Goal: Task Accomplishment & Management: Complete application form

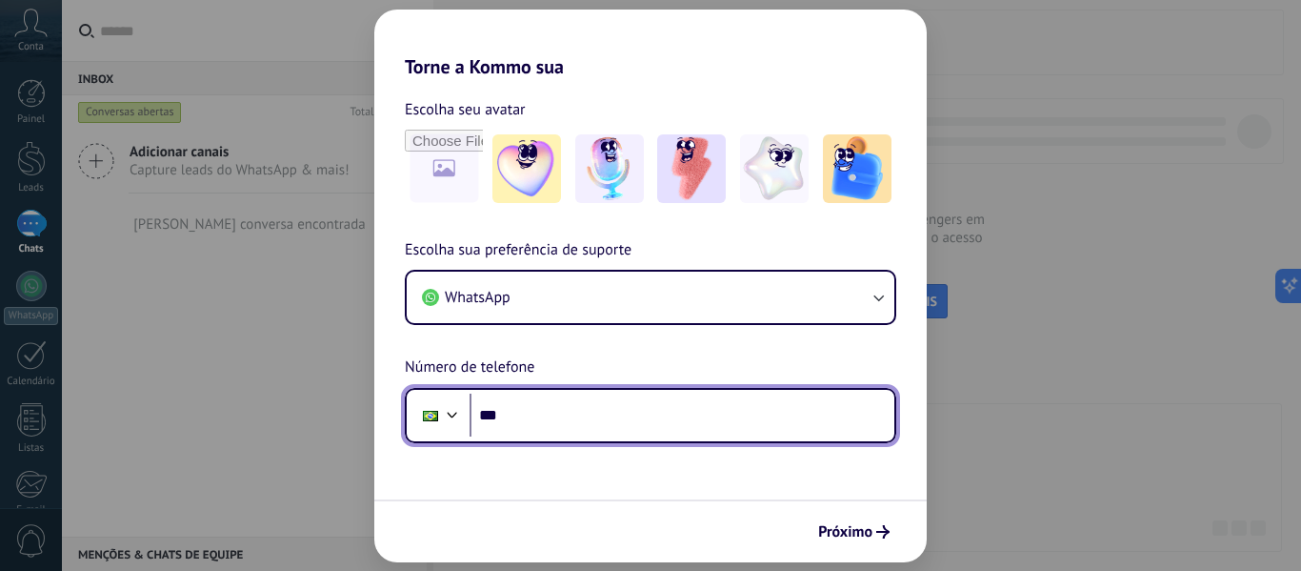
click at [649, 410] on input "***" at bounding box center [682, 415] width 425 height 44
type input "**********"
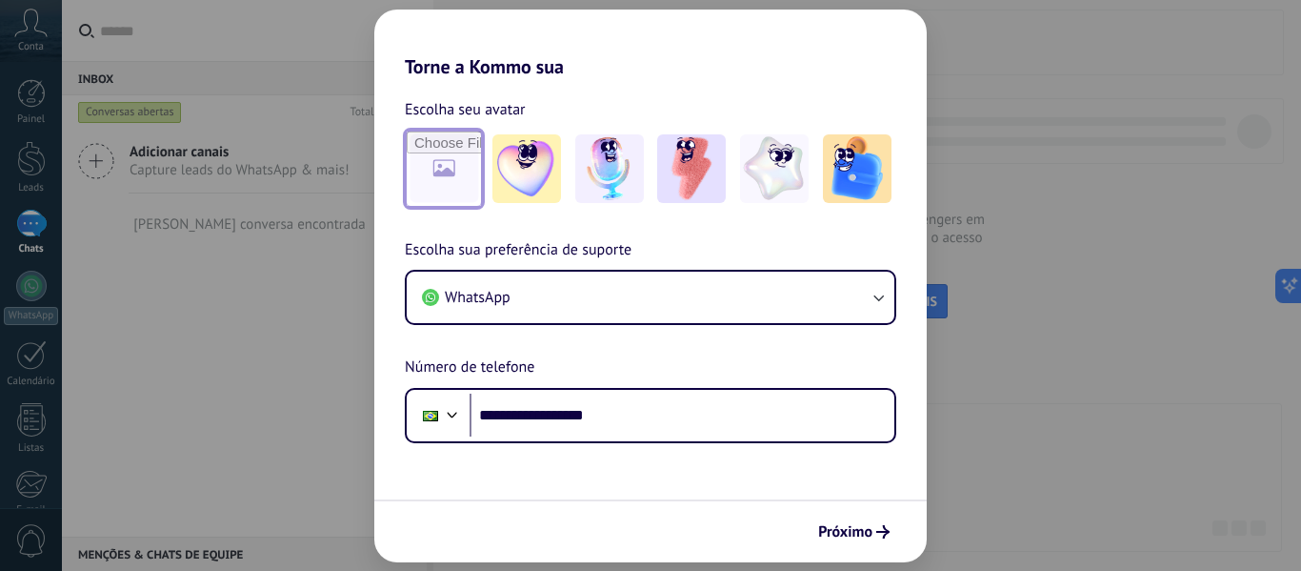
click at [457, 158] on input "file" at bounding box center [444, 168] width 74 height 74
type input "**********"
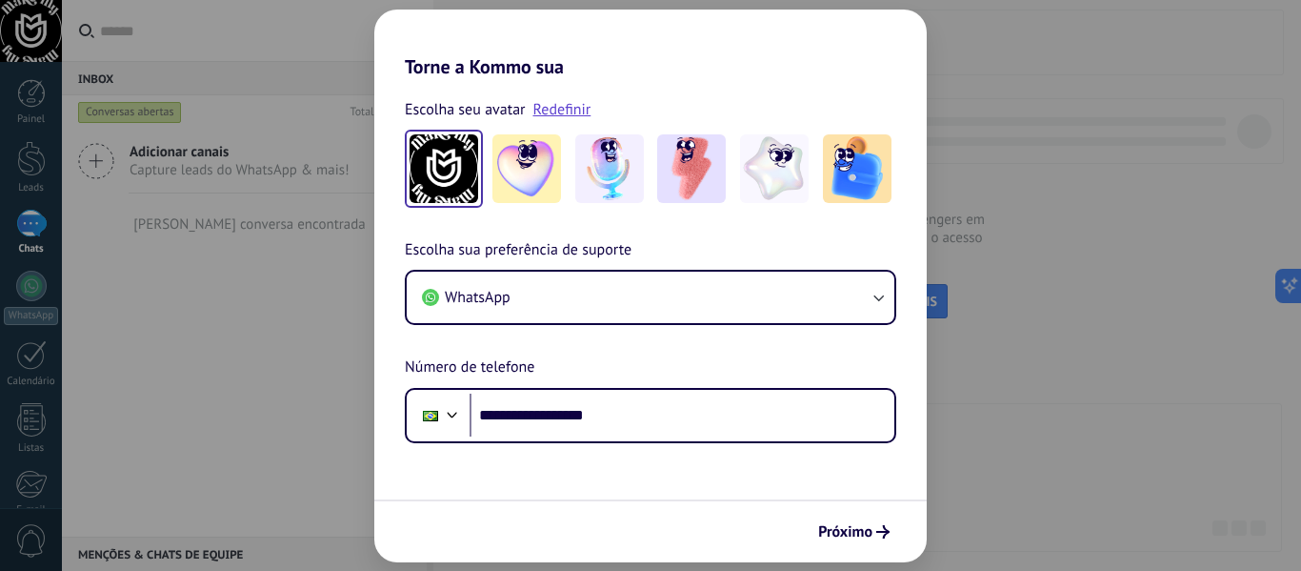
click at [453, 156] on img at bounding box center [444, 168] width 69 height 69
click at [577, 116] on link "Redefinir" at bounding box center [563, 109] width 58 height 19
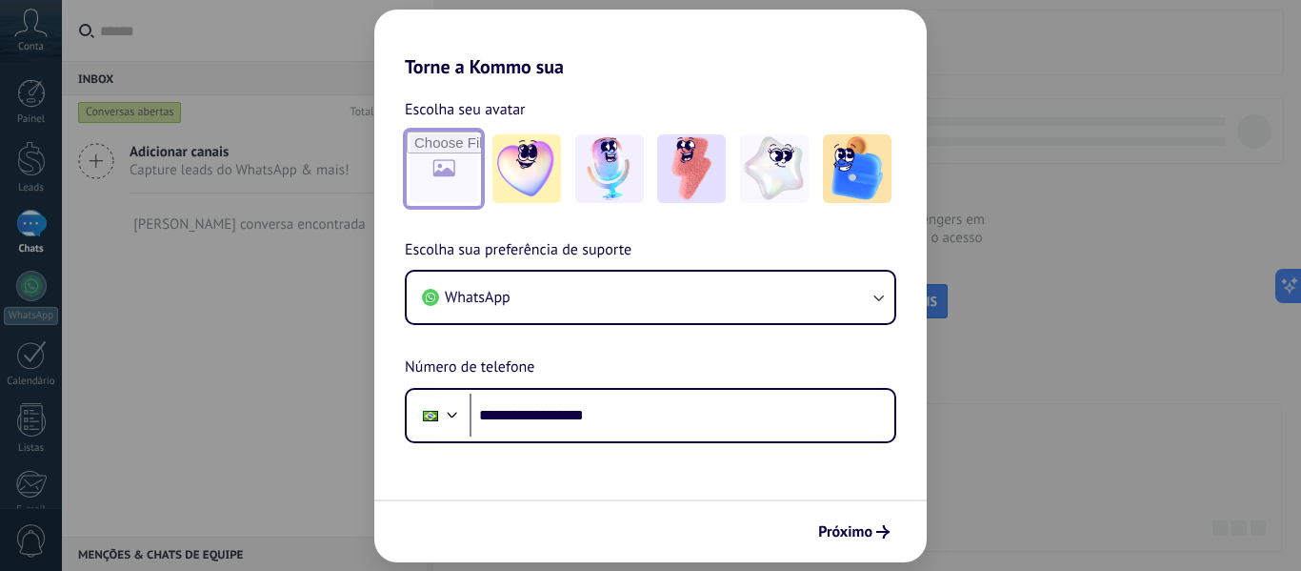
click at [449, 152] on input "file" at bounding box center [444, 168] width 74 height 74
type input "**********"
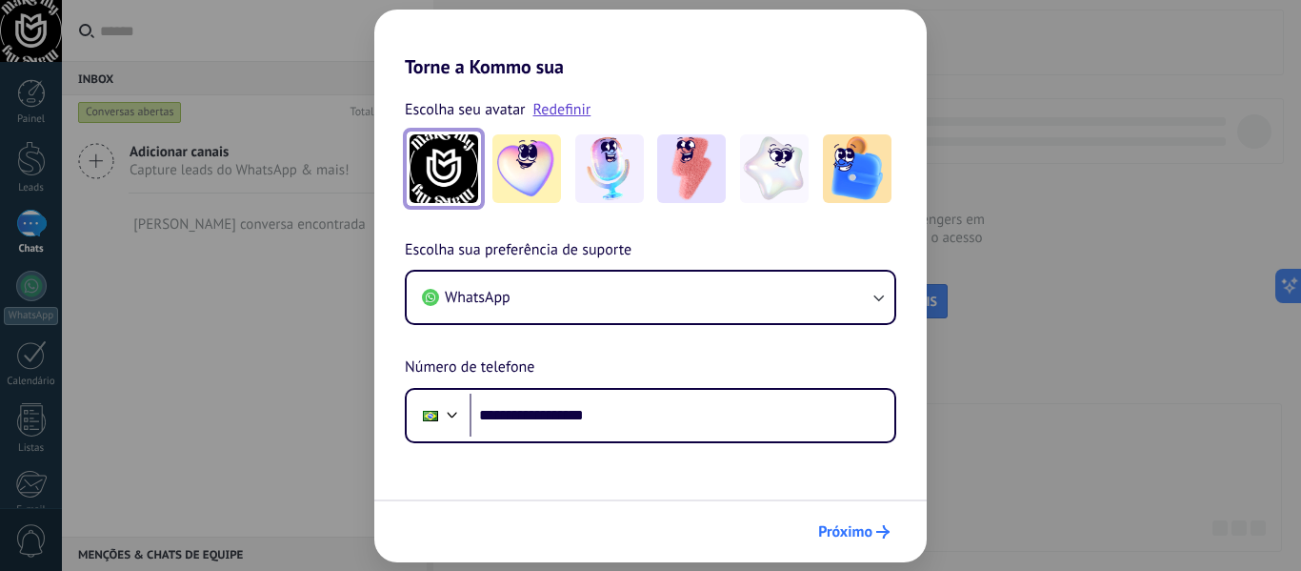
click at [866, 528] on span "Próximo" at bounding box center [845, 531] width 54 height 13
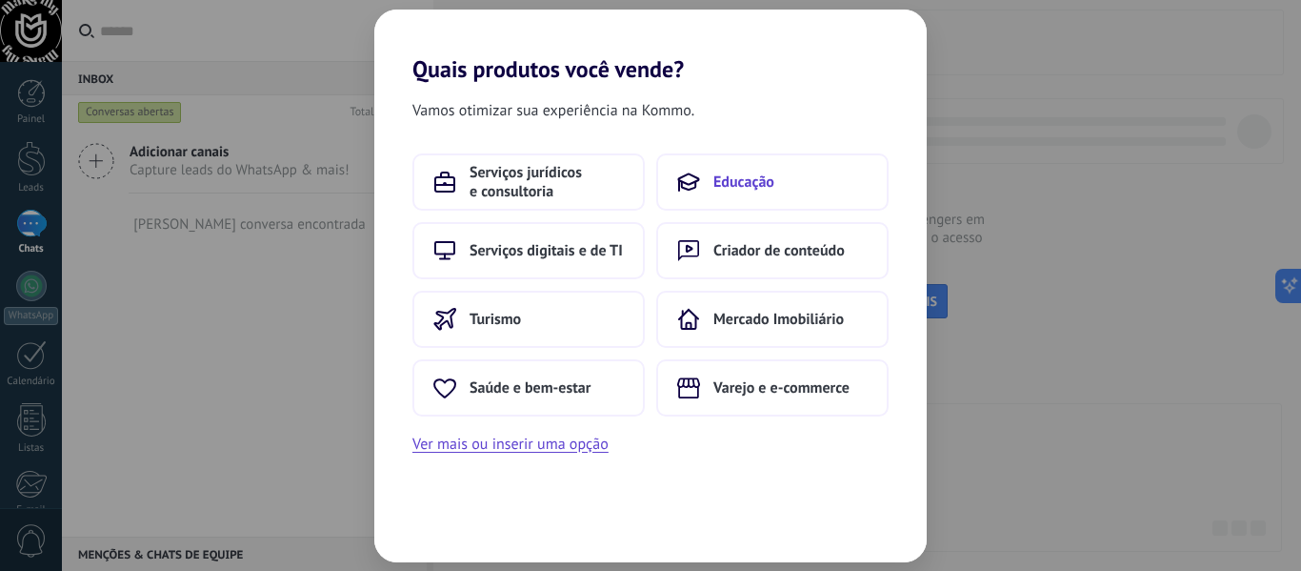
click at [699, 194] on button "Educação" at bounding box center [772, 181] width 232 height 57
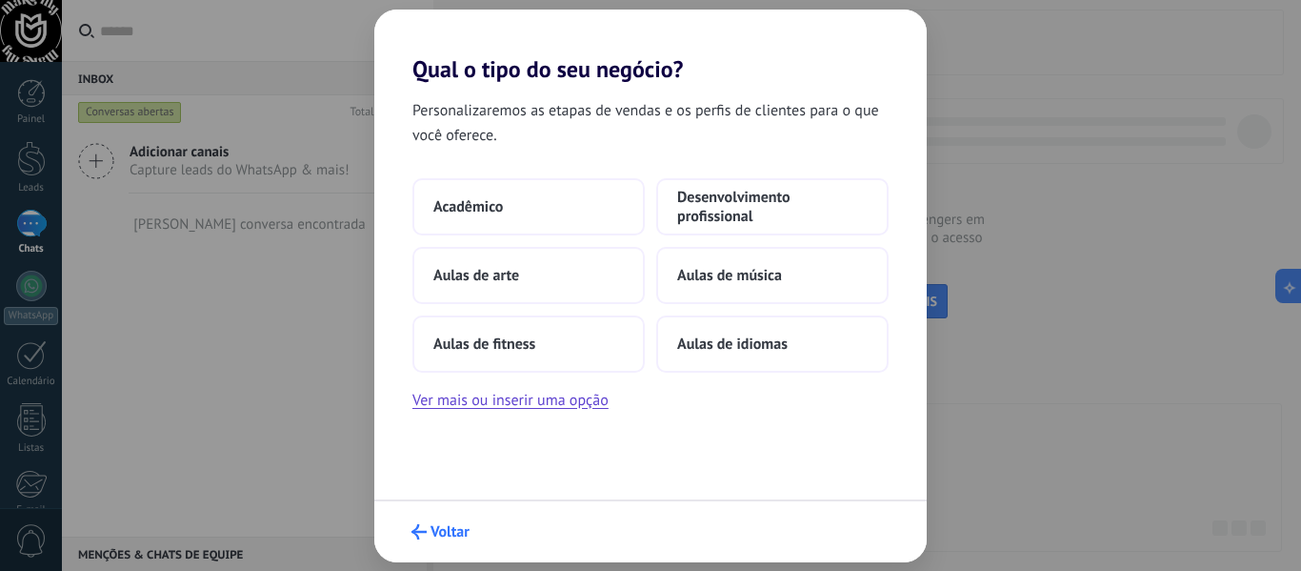
click at [432, 529] on span "Voltar" at bounding box center [450, 531] width 39 height 13
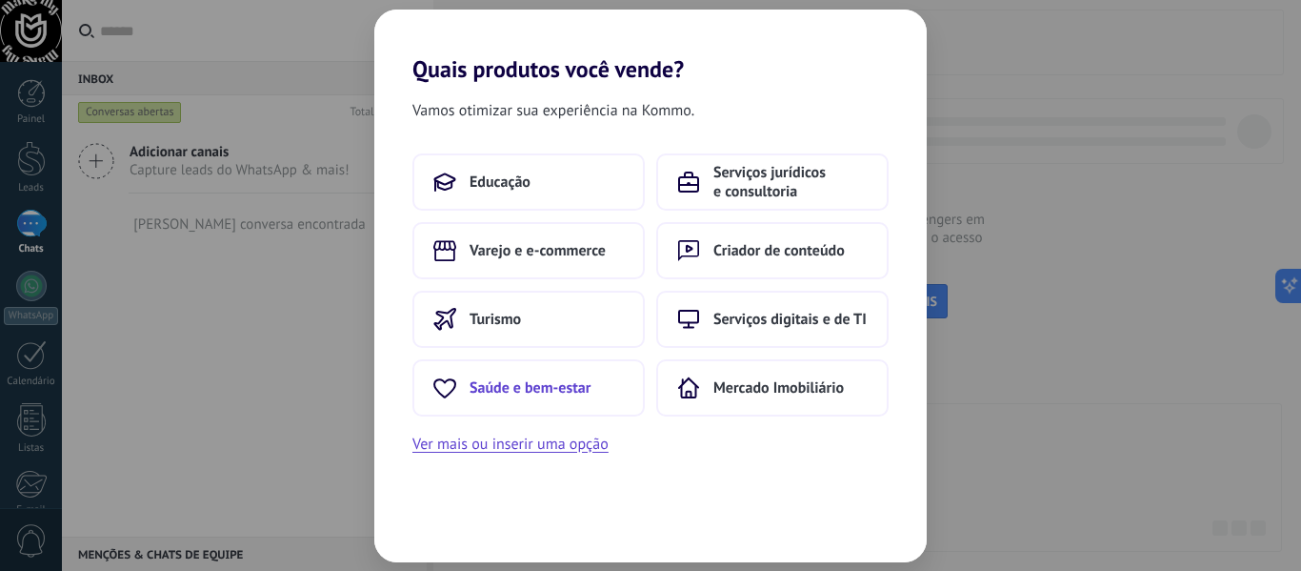
click at [540, 404] on button "Saúde e bem-estar" at bounding box center [529, 387] width 232 height 57
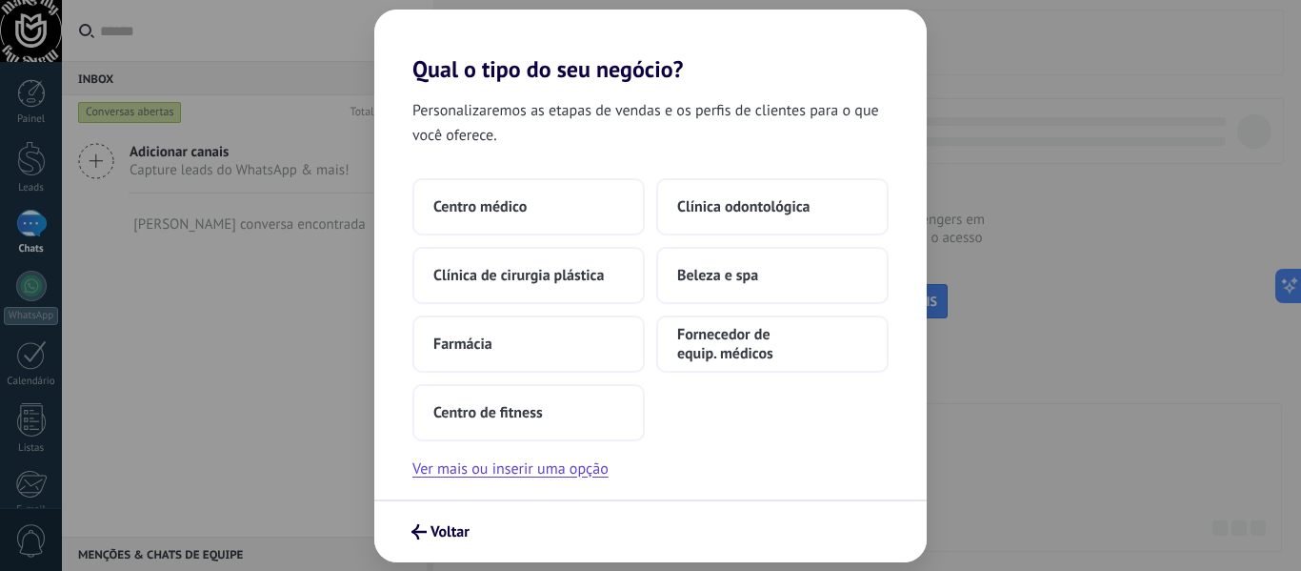
click at [441, 481] on div "Personalizaremos as etapas de vendas e os perfis de clientes para o que você of…" at bounding box center [650, 291] width 553 height 416
click at [453, 473] on button "Ver mais ou inserir uma opção" at bounding box center [511, 468] width 196 height 25
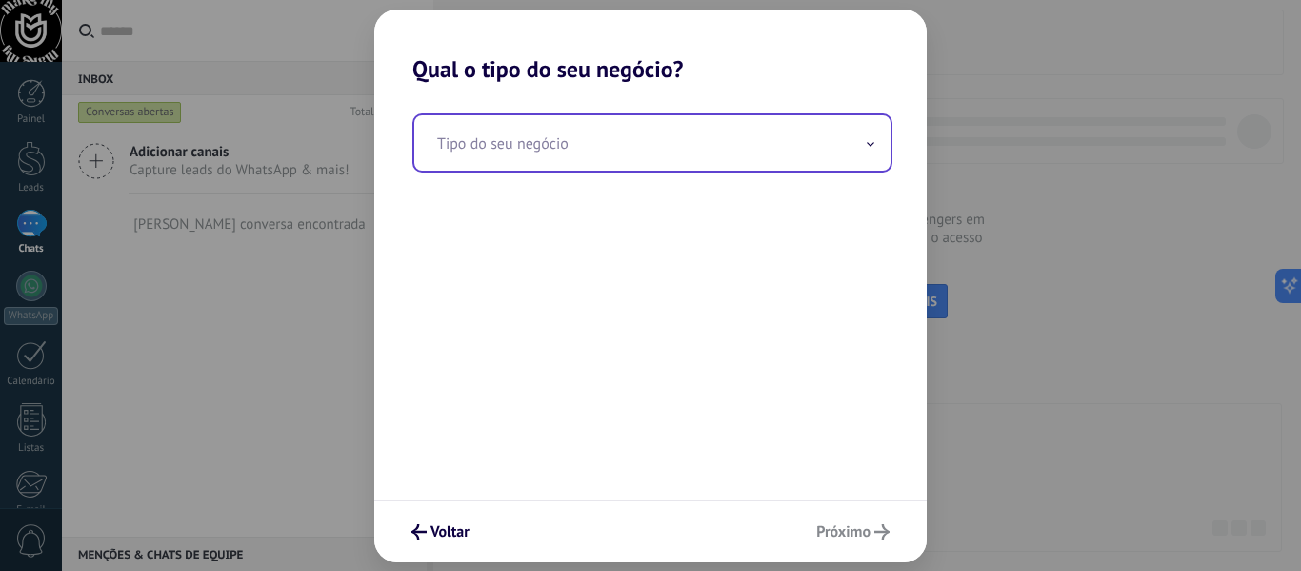
click at [611, 162] on input "text" at bounding box center [652, 142] width 476 height 55
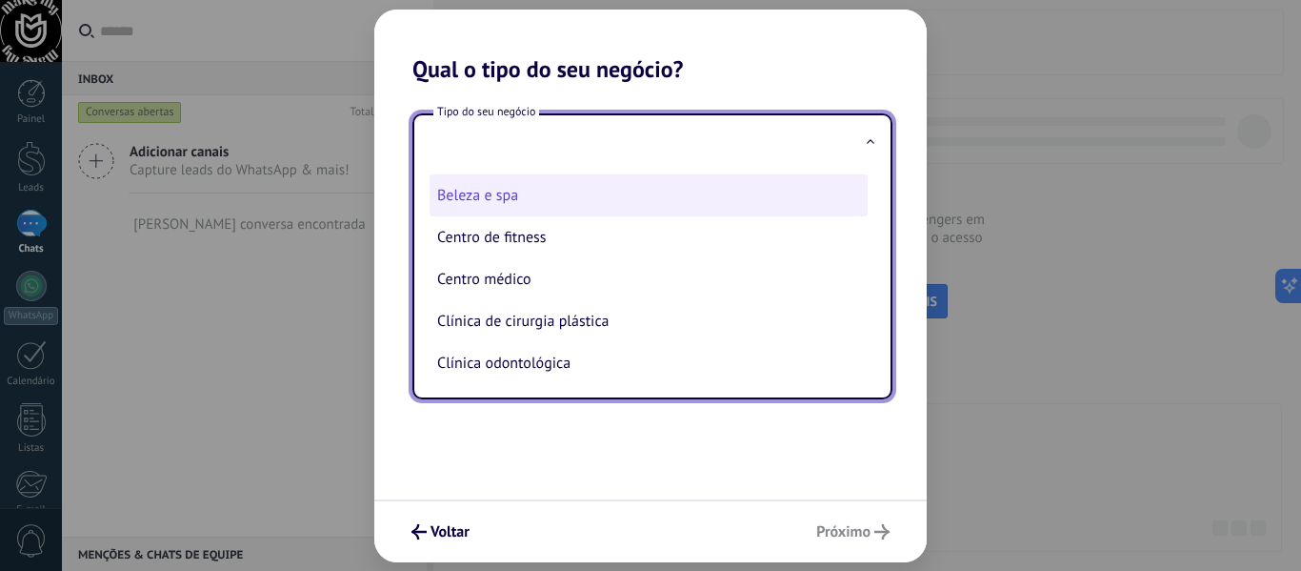
click at [585, 186] on li "Beleza e spa" at bounding box center [649, 195] width 438 height 42
type input "**********"
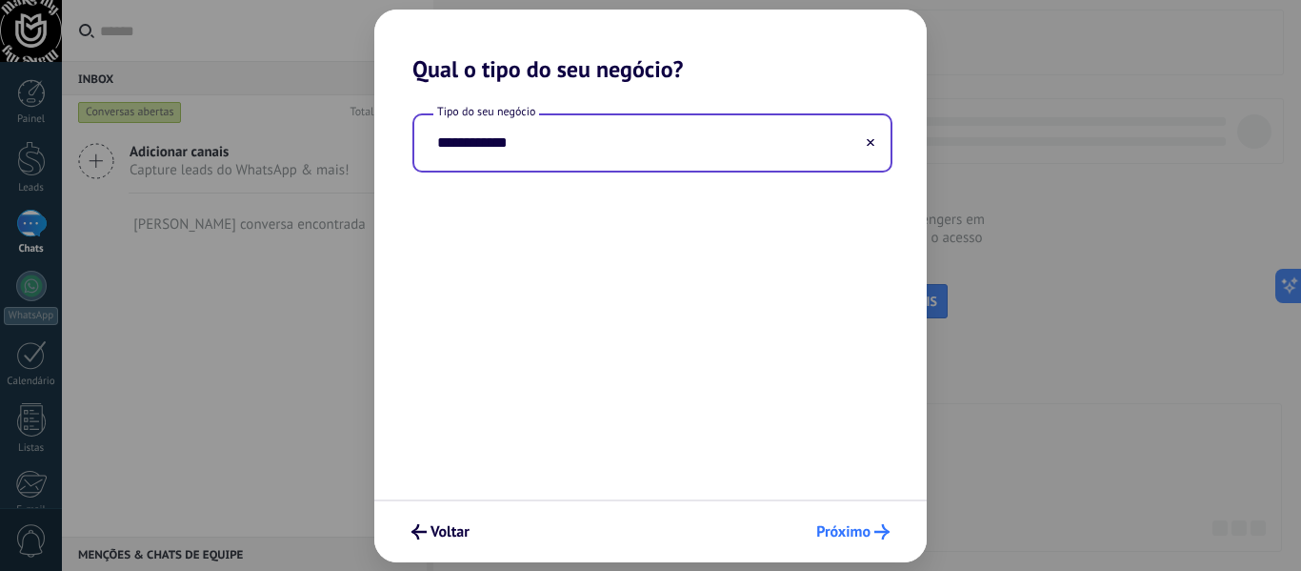
click at [836, 538] on span "Próximo" at bounding box center [843, 531] width 54 height 13
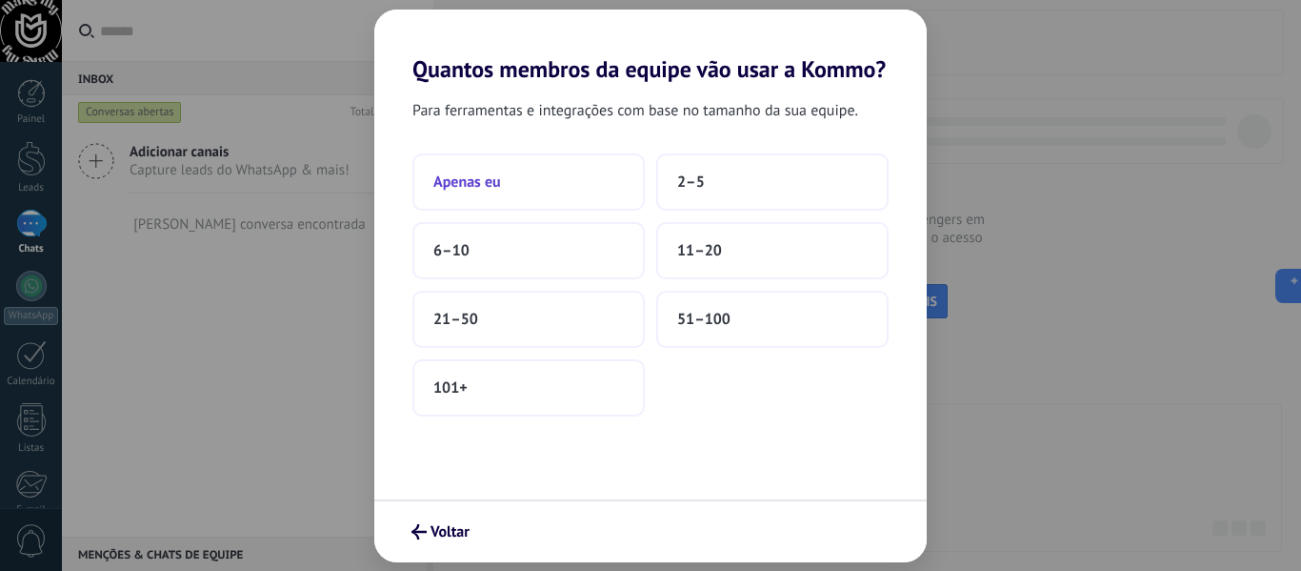
click at [576, 177] on button "Apenas eu" at bounding box center [529, 181] width 232 height 57
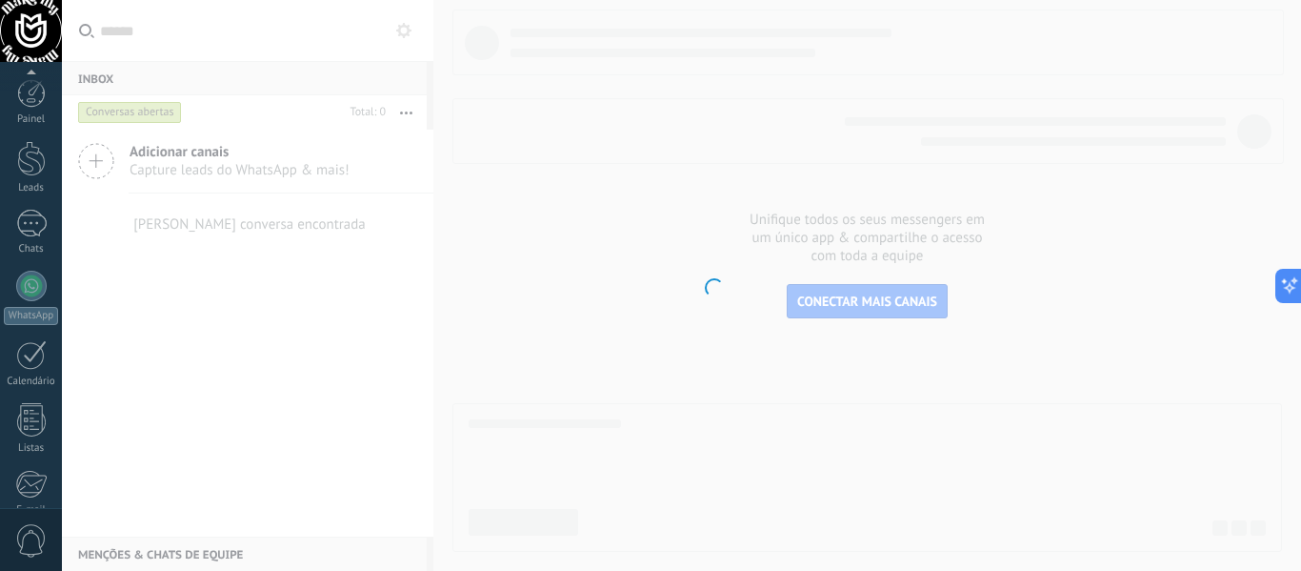
scroll to position [222, 0]
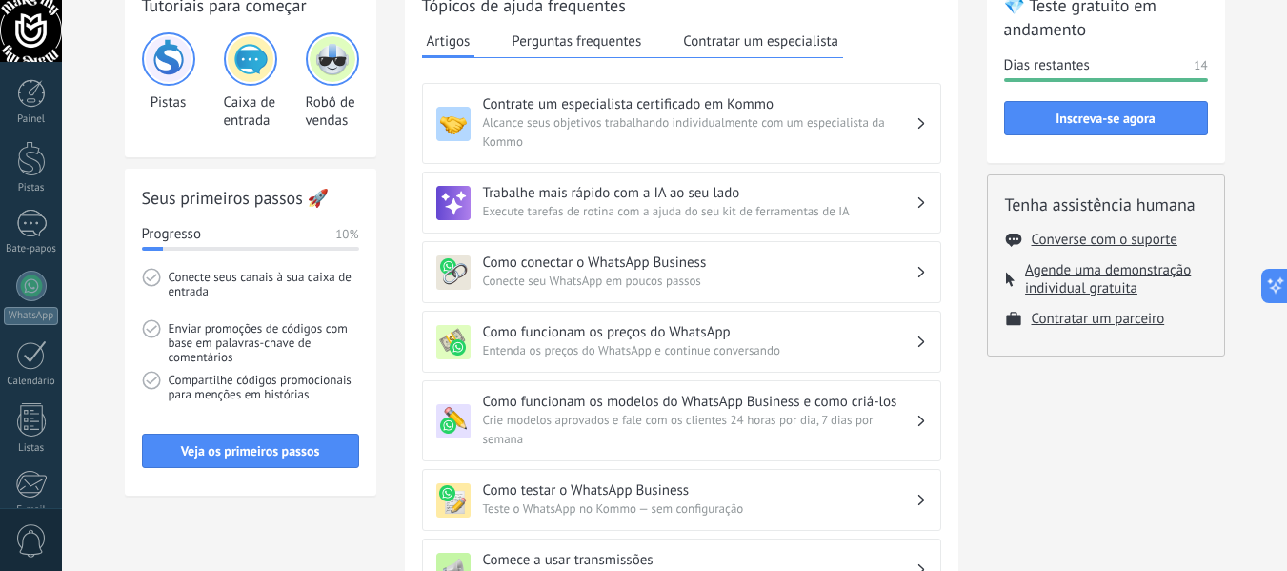
scroll to position [115, 0]
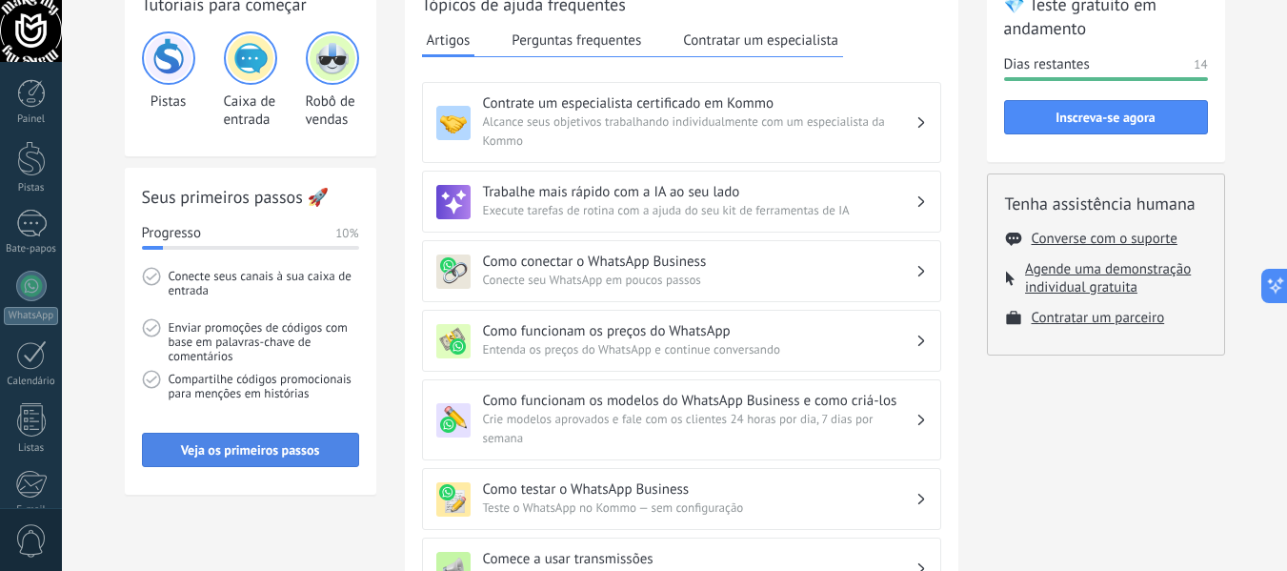
click at [268, 448] on font "Veja os primeiros passos" at bounding box center [250, 449] width 139 height 17
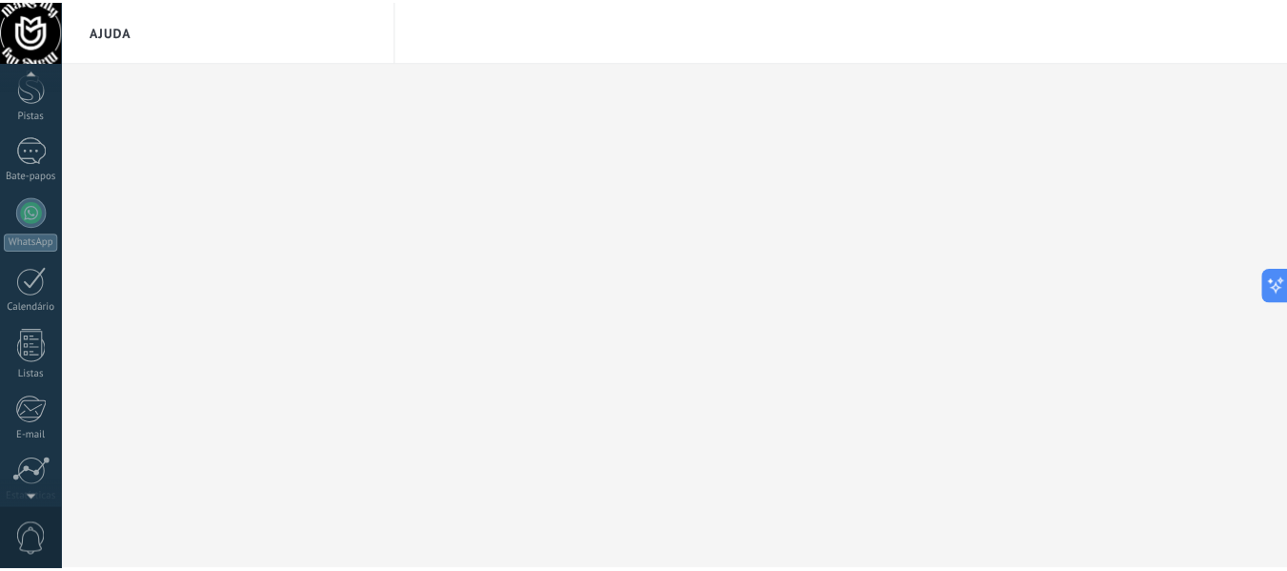
scroll to position [0, 0]
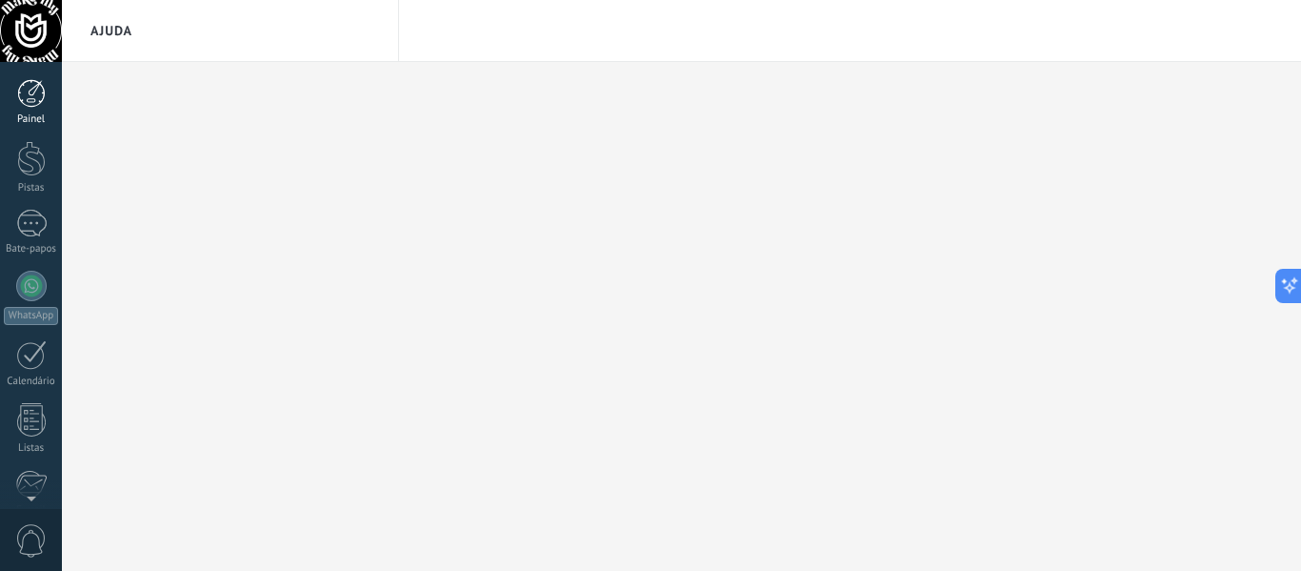
click at [30, 99] on div at bounding box center [31, 93] width 29 height 29
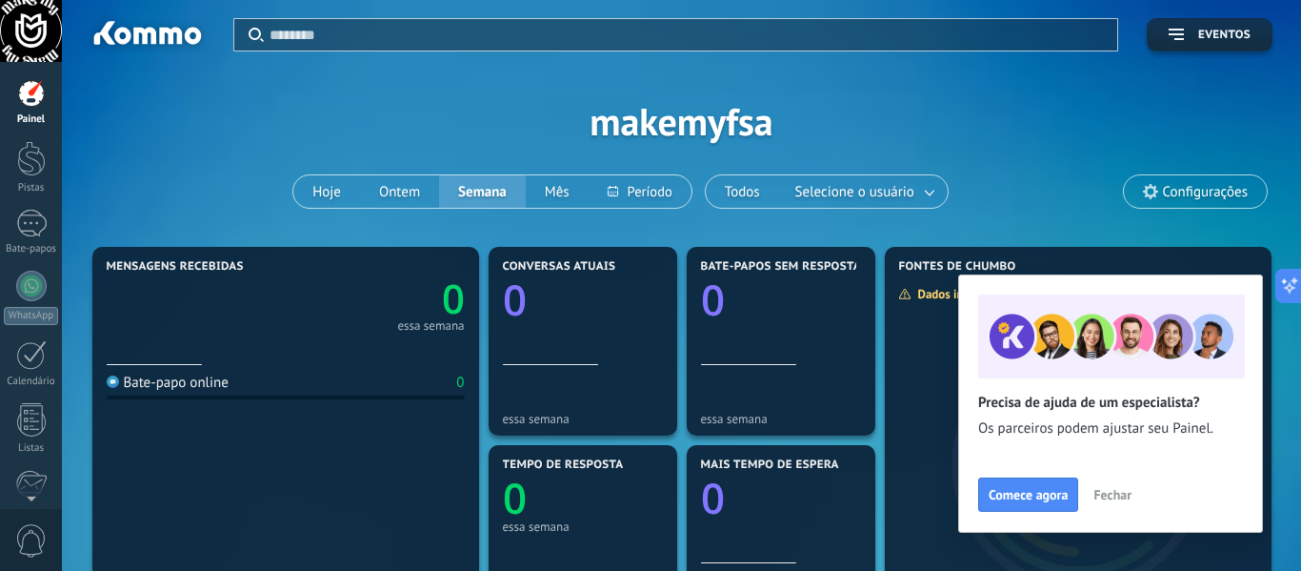
click at [1114, 497] on font "Fechar" at bounding box center [1113, 494] width 38 height 17
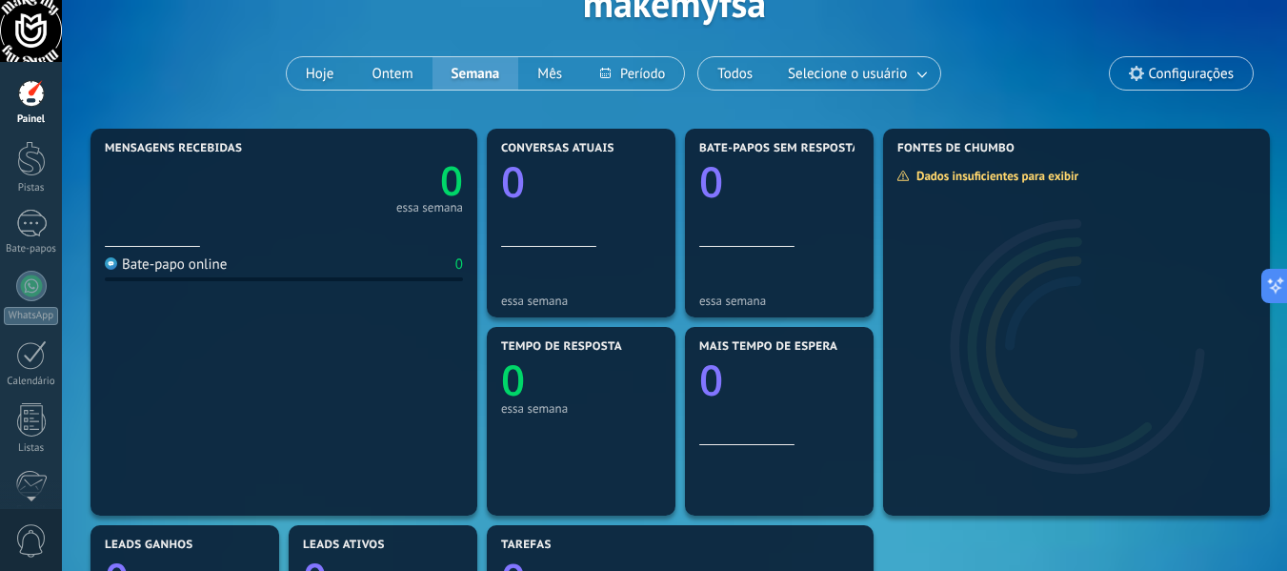
scroll to position [119, 0]
click at [968, 318] on div at bounding box center [1076, 335] width 387 height 358
click at [991, 171] on font "Dados insuficientes para exibir" at bounding box center [997, 175] width 162 height 16
click at [1250, 147] on icon at bounding box center [1248, 148] width 15 height 15
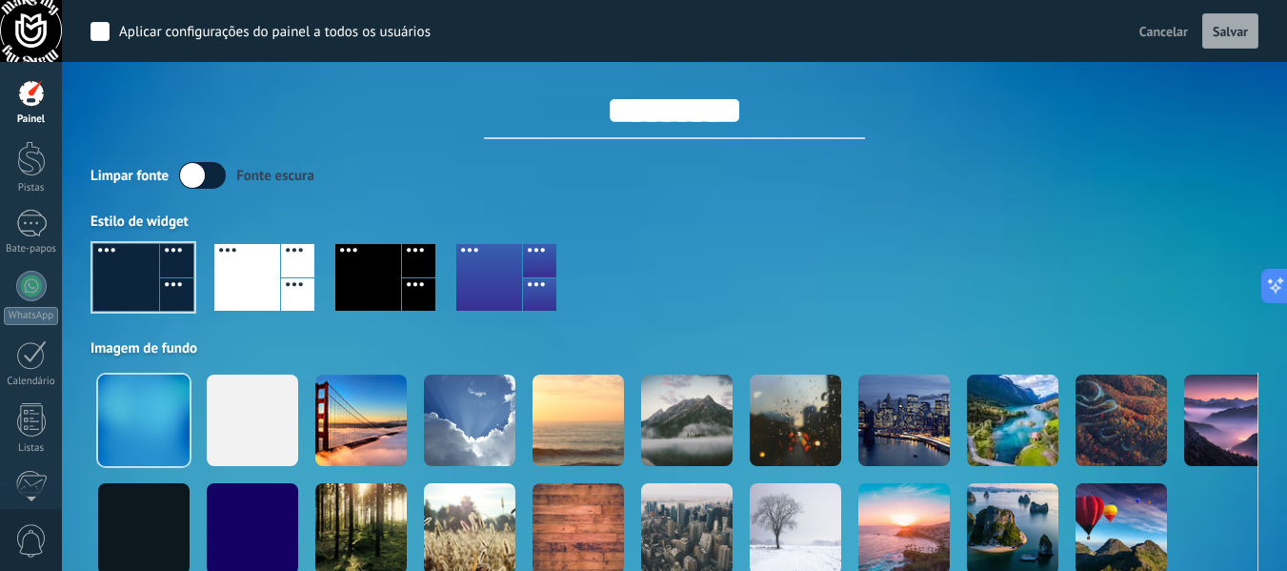
scroll to position [0, 0]
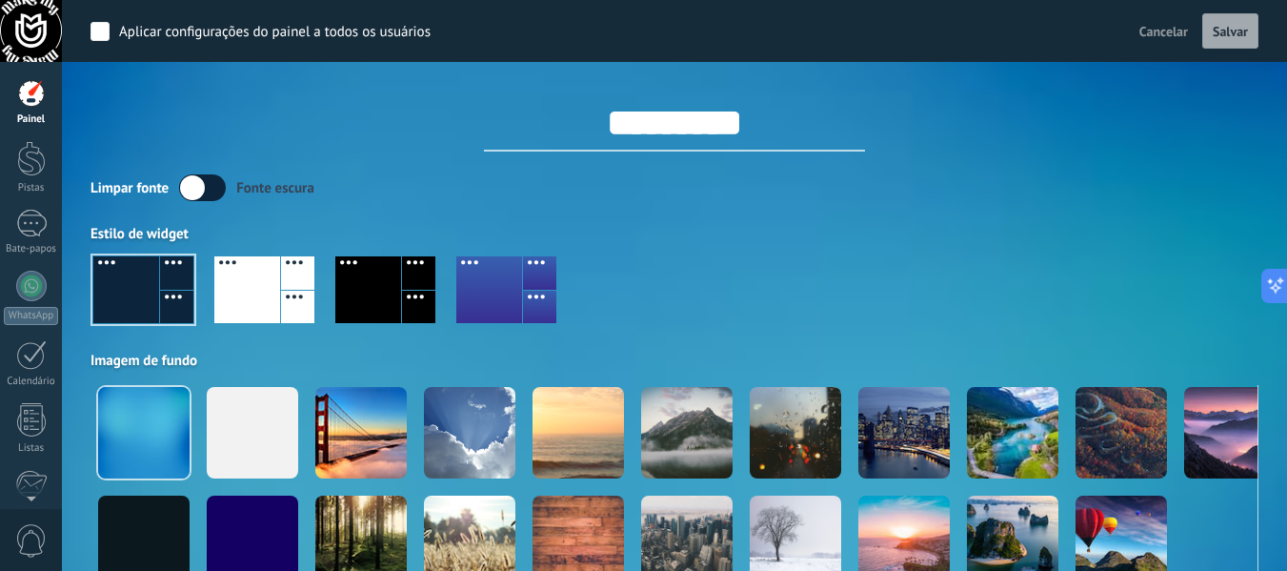
click at [35, 101] on div at bounding box center [31, 93] width 29 height 29
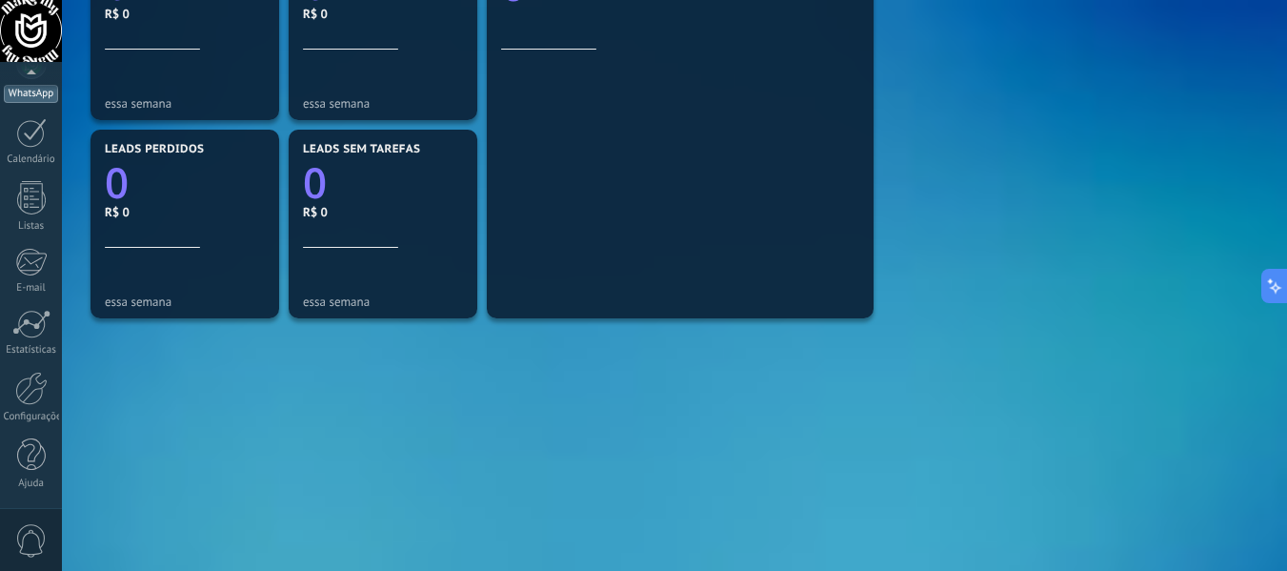
scroll to position [720, 0]
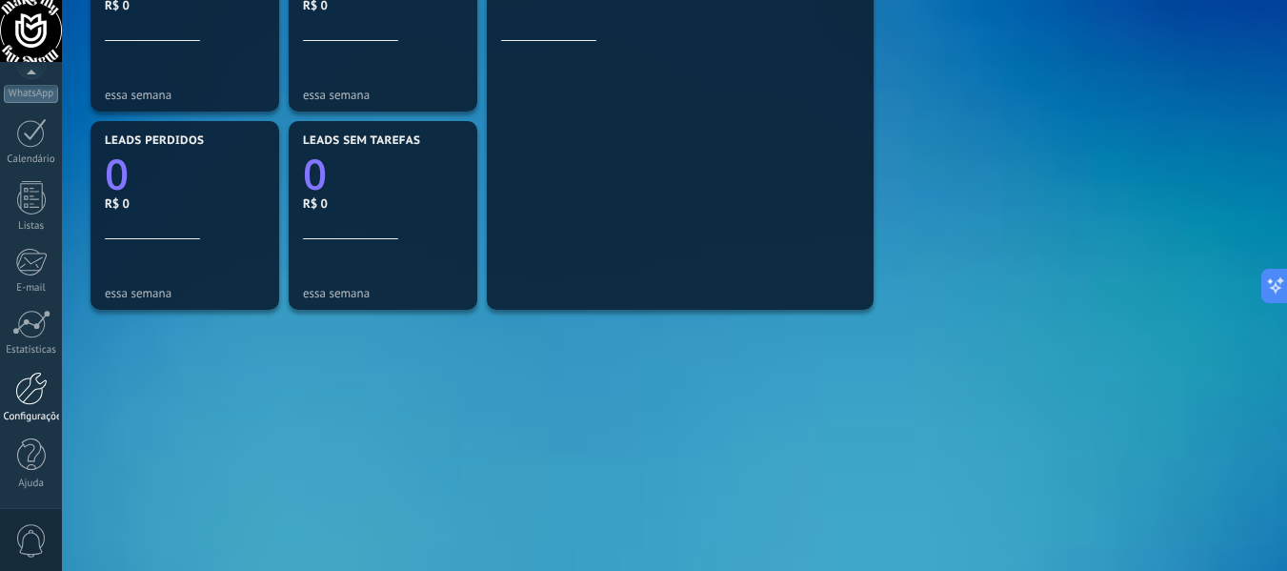
click at [32, 403] on div at bounding box center [31, 388] width 32 height 33
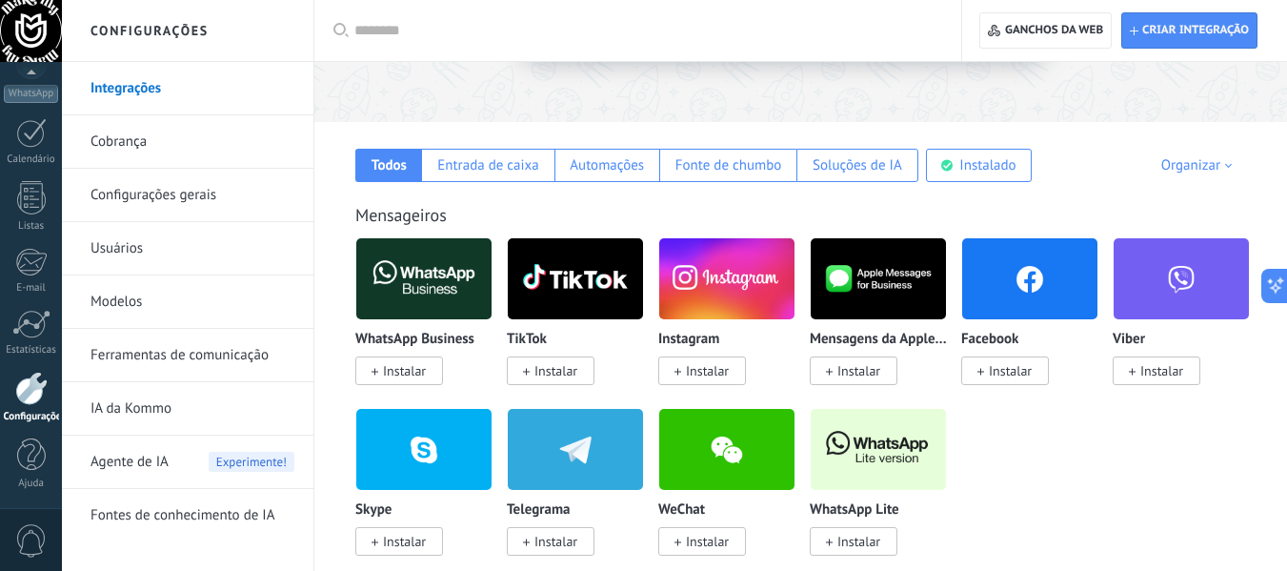
scroll to position [252, 0]
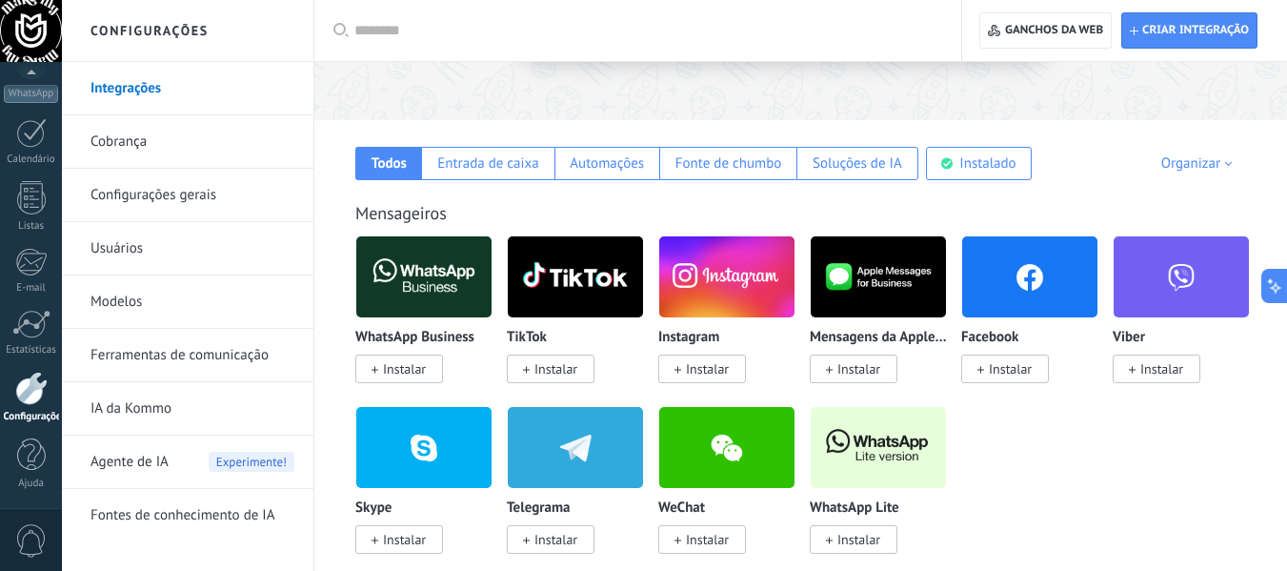
click at [700, 365] on font "Instalar" at bounding box center [707, 368] width 43 height 17
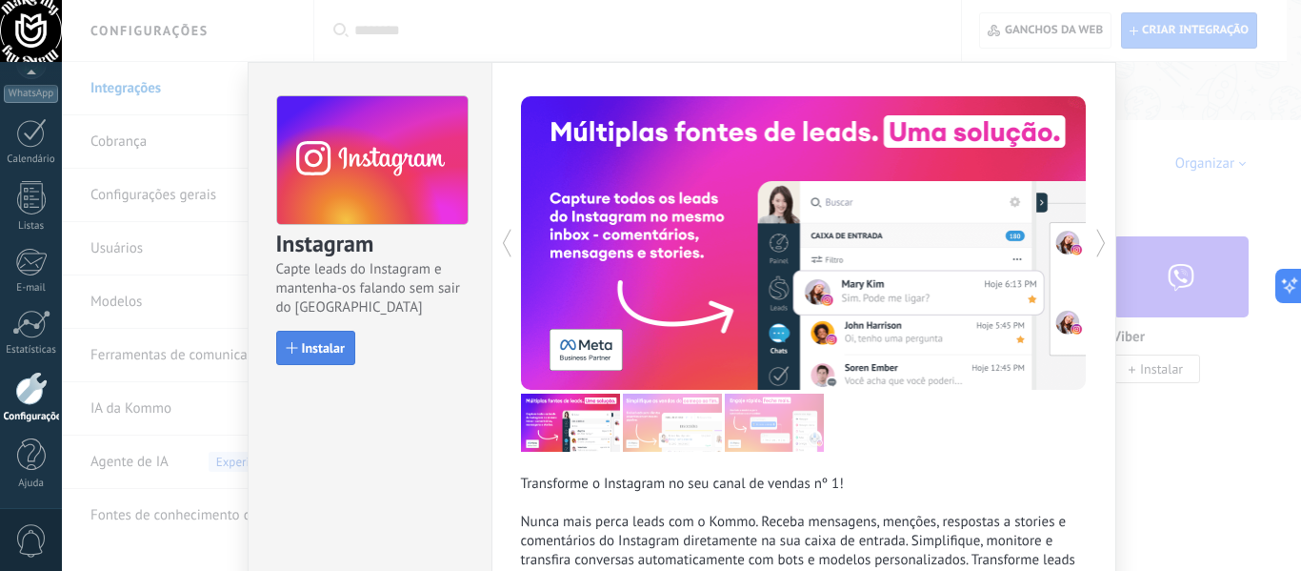
click at [333, 338] on button "Instalar" at bounding box center [315, 348] width 79 height 34
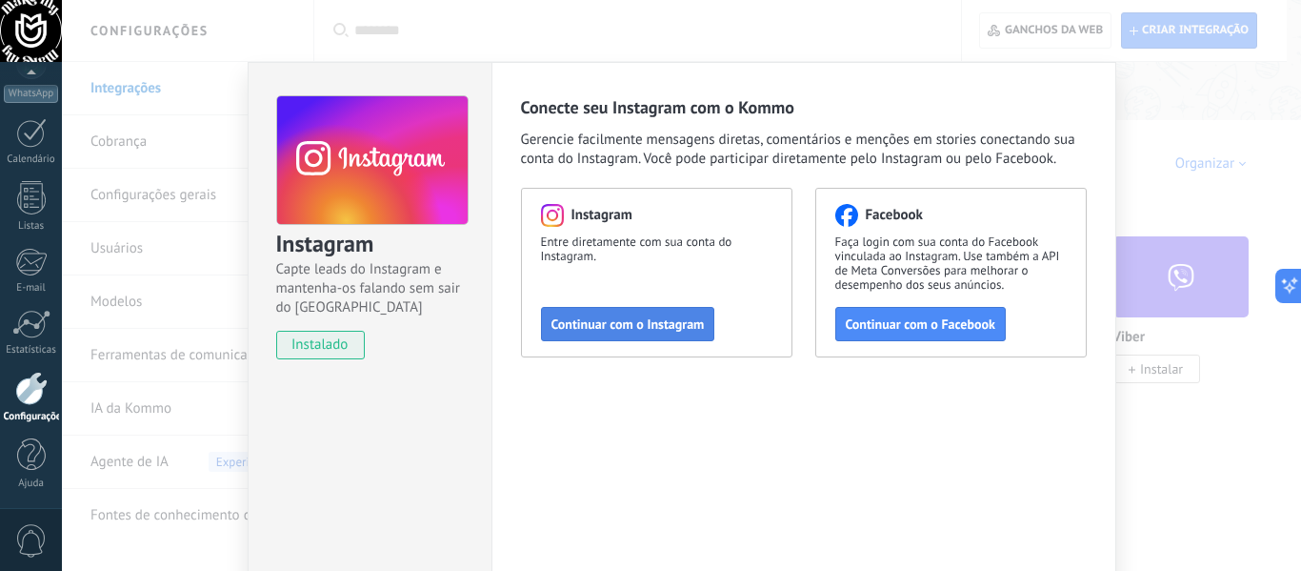
click at [568, 317] on font "Continuar com o Instagram" at bounding box center [628, 323] width 153 height 17
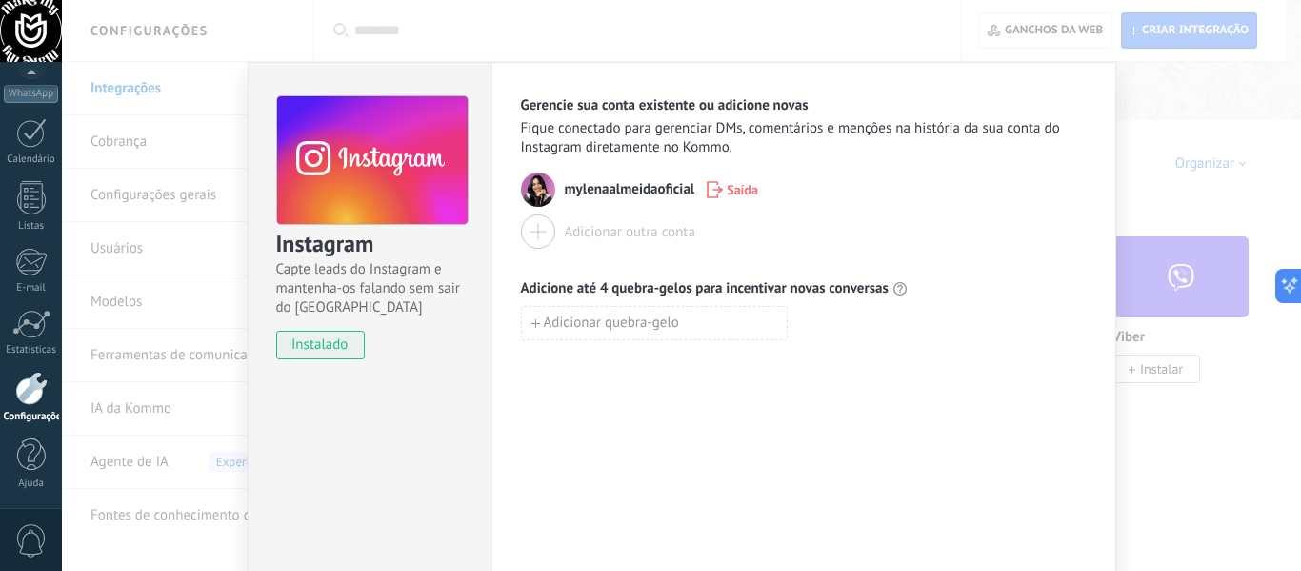
click at [919, 7] on div "Instagram Capte leads do Instagram e mantenha-os falando sem sair do Kommo inst…" at bounding box center [681, 285] width 1239 height 571
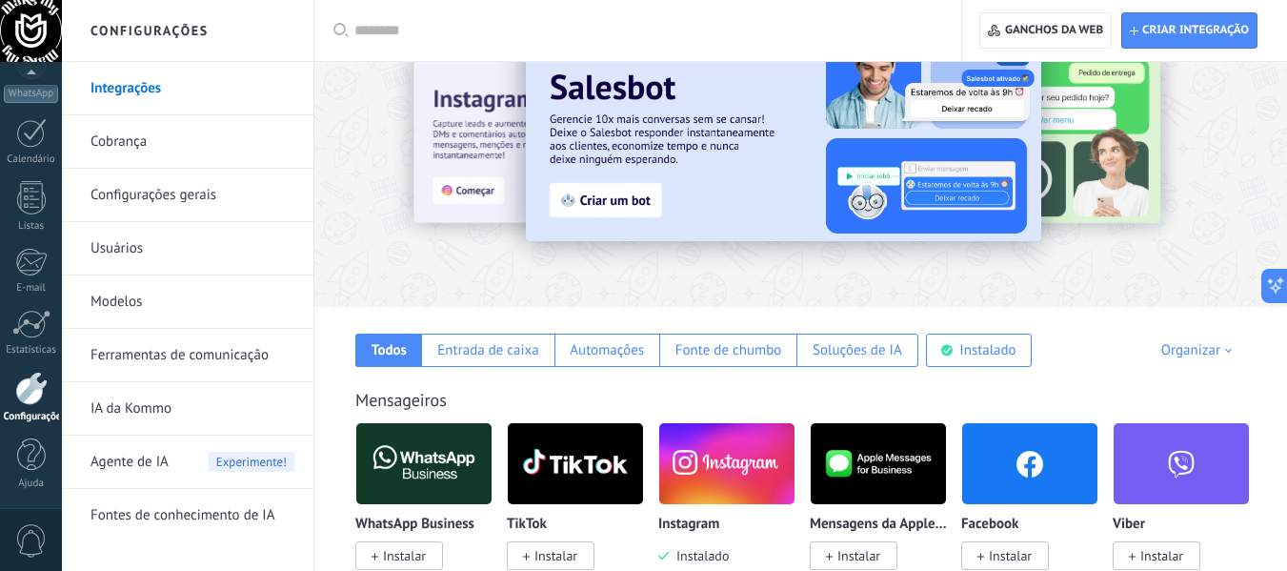
scroll to position [0, 0]
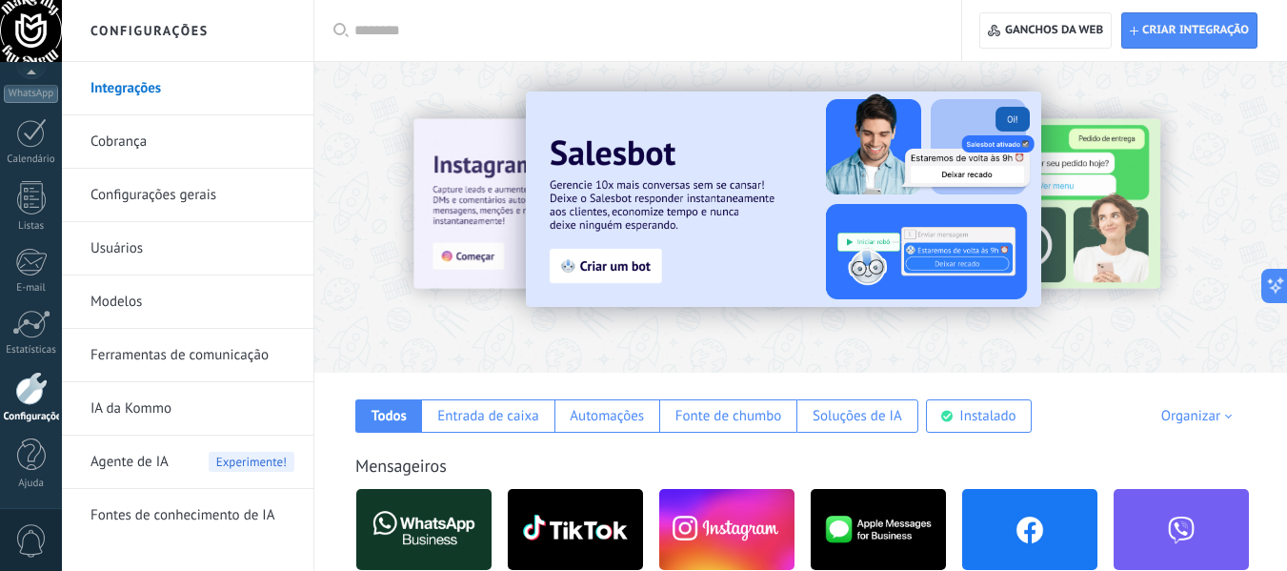
click at [40, 395] on div at bounding box center [31, 388] width 32 height 33
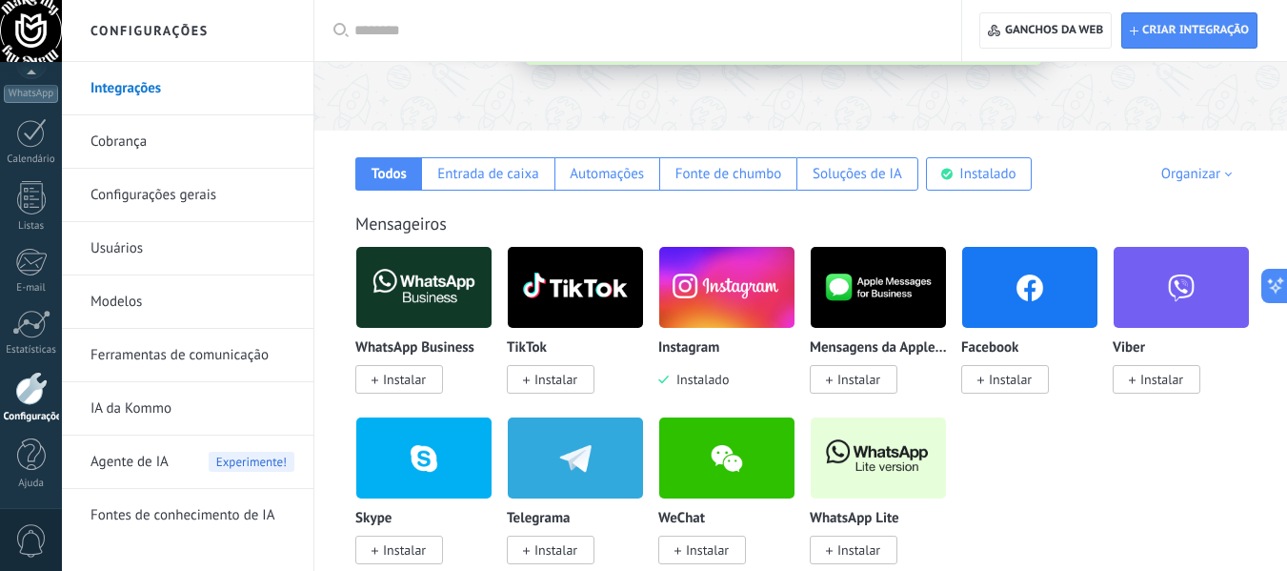
scroll to position [243, 0]
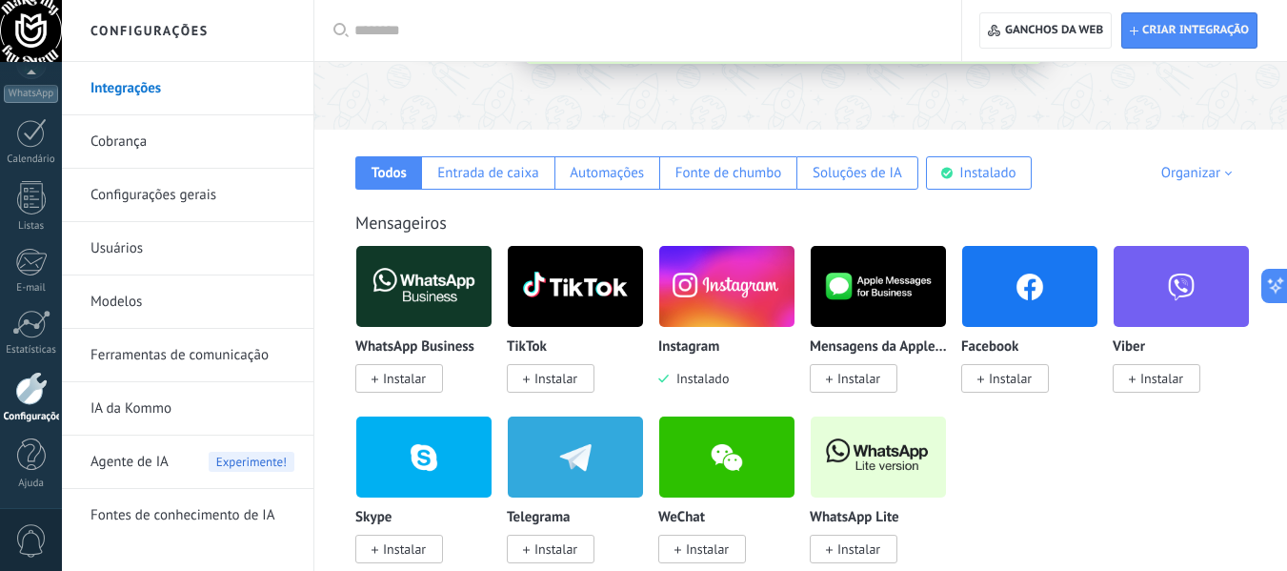
click at [27, 387] on div at bounding box center [31, 388] width 32 height 33
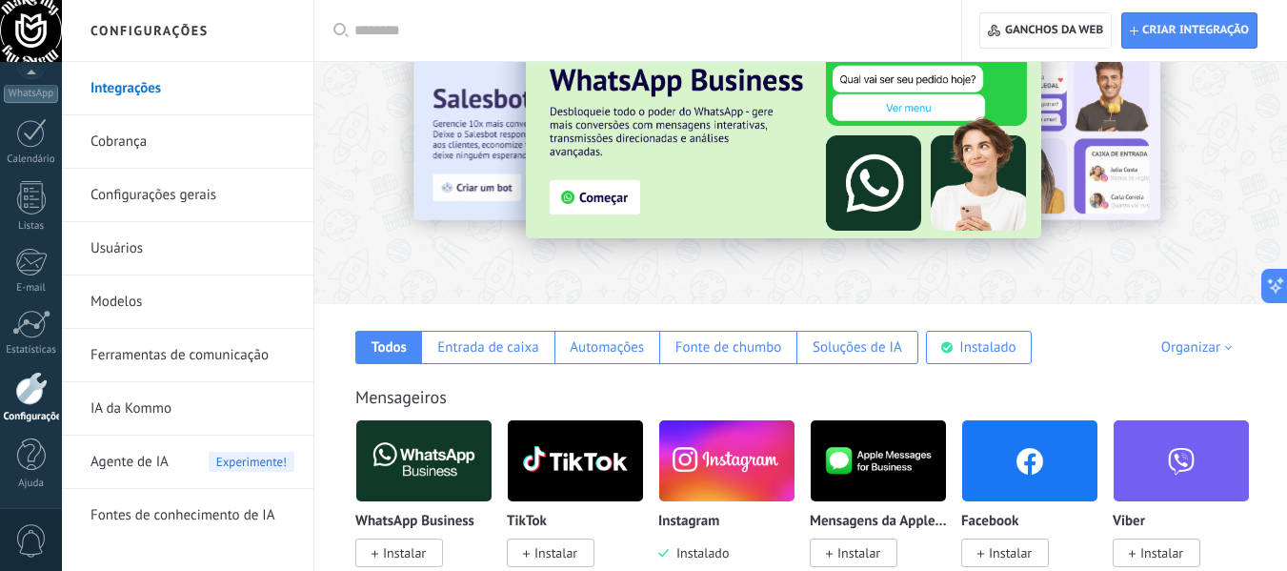
scroll to position [0, 0]
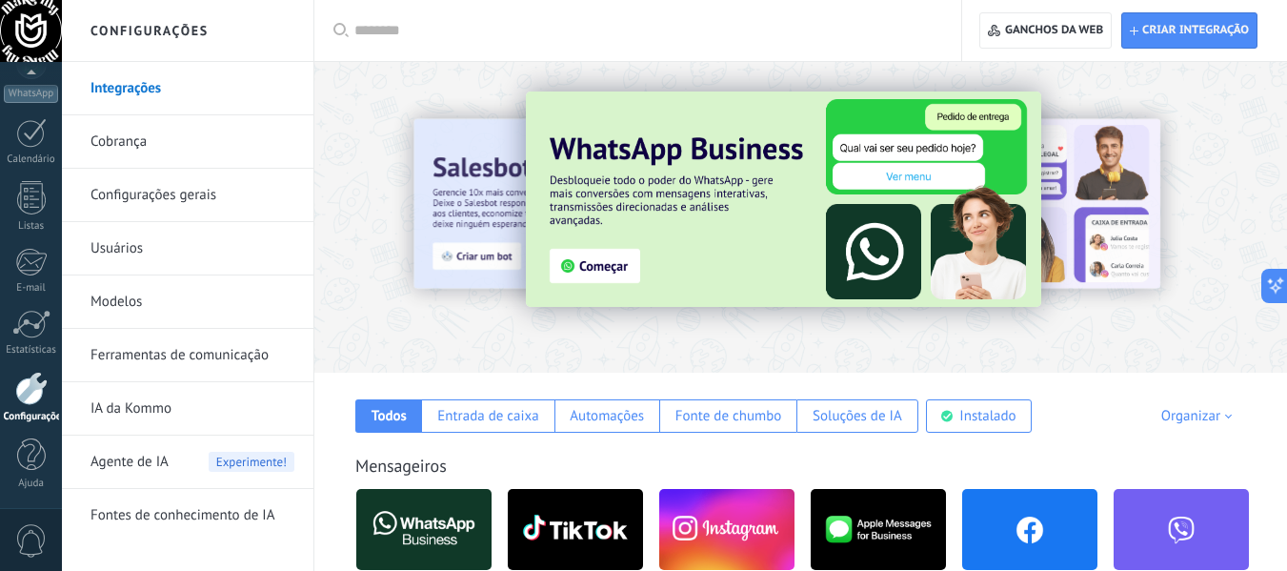
click at [175, 207] on link "Configurações gerais" at bounding box center [193, 195] width 204 height 53
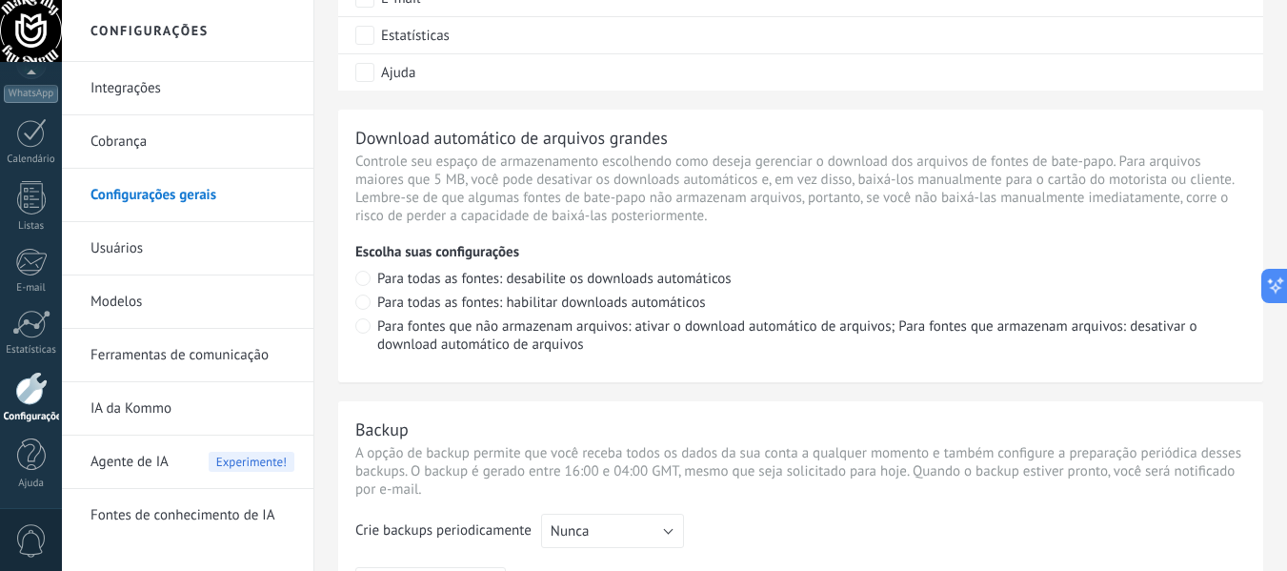
scroll to position [1242, 0]
click at [145, 233] on link "Usuários" at bounding box center [193, 248] width 204 height 53
